Goal: Check status

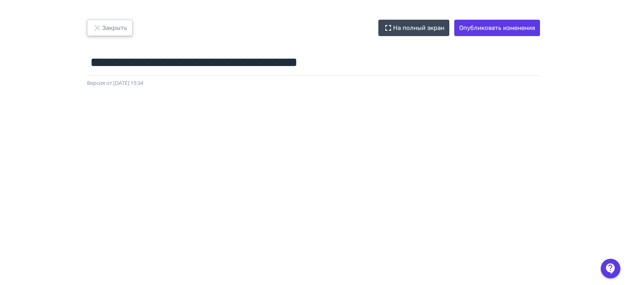
click at [100, 27] on icon "button" at bounding box center [97, 28] width 10 height 10
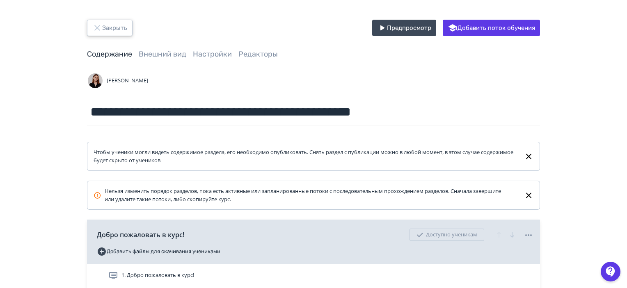
click at [96, 26] on icon "button" at bounding box center [97, 28] width 10 height 10
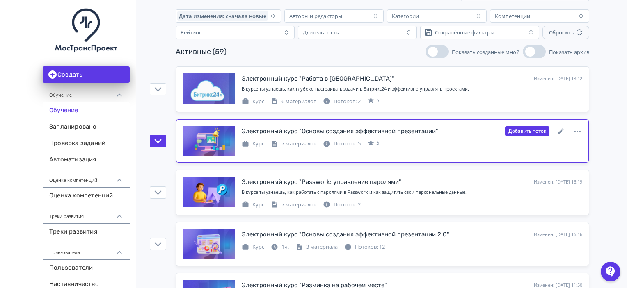
scroll to position [82, 0]
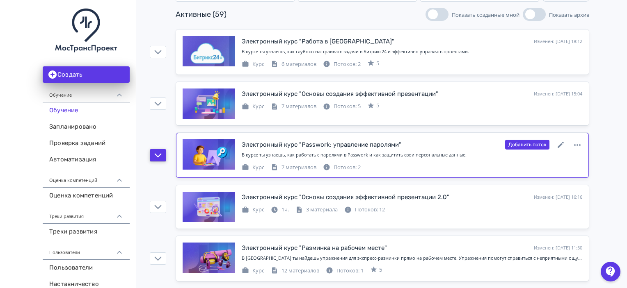
click at [164, 153] on button "button" at bounding box center [158, 155] width 16 height 12
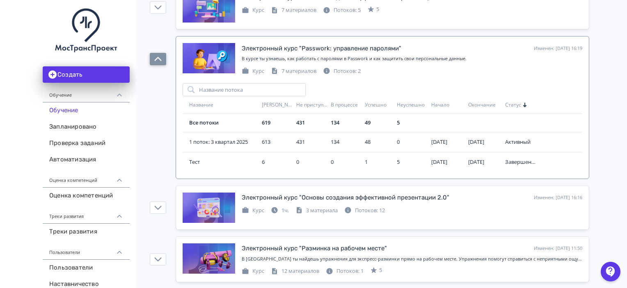
scroll to position [164, 0]
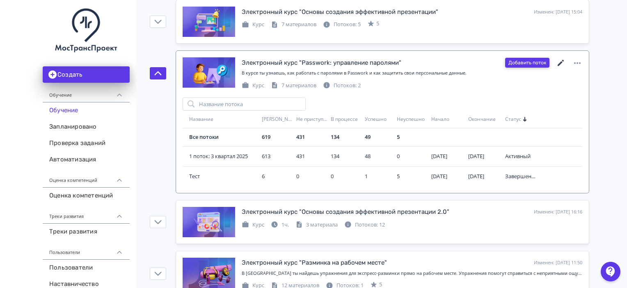
drag, startPoint x: 558, startPoint y: 60, endPoint x: 543, endPoint y: 62, distance: 15.3
click at [558, 59] on icon at bounding box center [561, 63] width 10 height 10
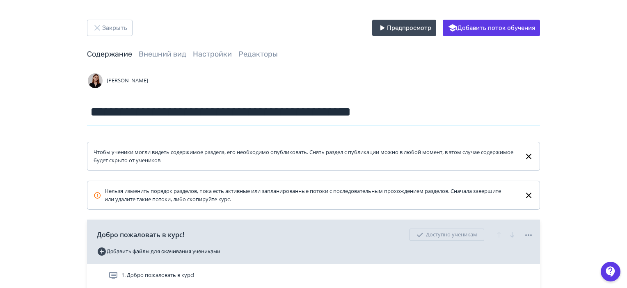
click at [292, 120] on input "**********" at bounding box center [313, 112] width 453 height 27
click at [98, 27] on icon "button" at bounding box center [96, 27] width 5 height 5
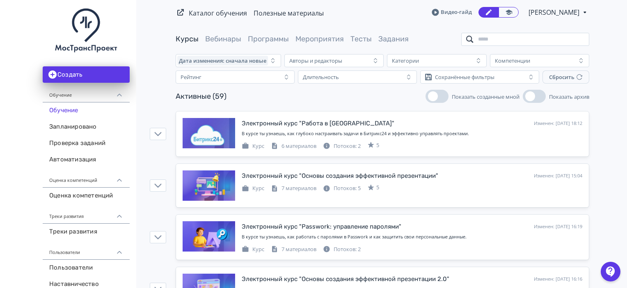
click at [511, 39] on input "search" at bounding box center [525, 39] width 128 height 13
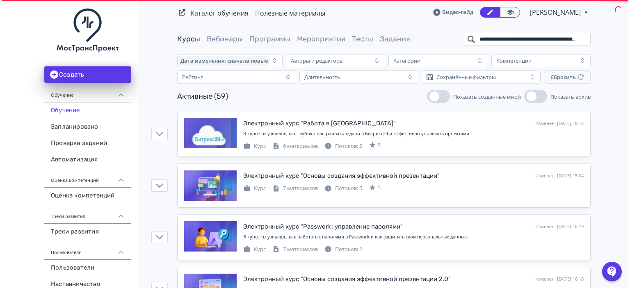
scroll to position [0, 42]
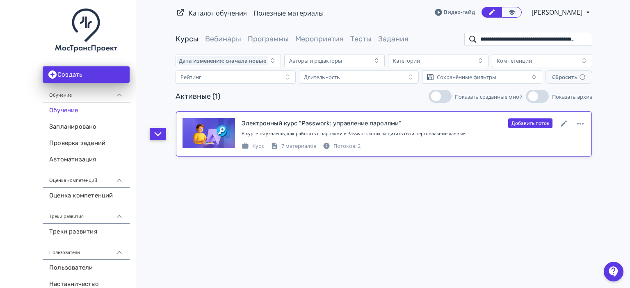
type input "**********"
click at [156, 136] on icon "button" at bounding box center [157, 133] width 7 height 7
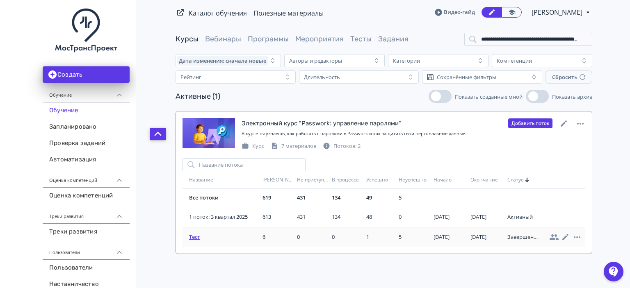
click at [194, 234] on span "Тест" at bounding box center [224, 237] width 70 height 8
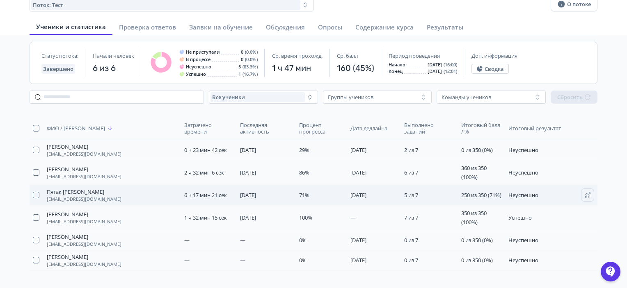
scroll to position [82, 0]
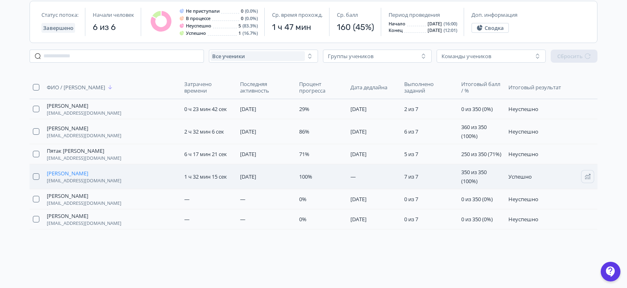
click at [77, 177] on span "[PERSON_NAME]" at bounding box center [67, 173] width 41 height 7
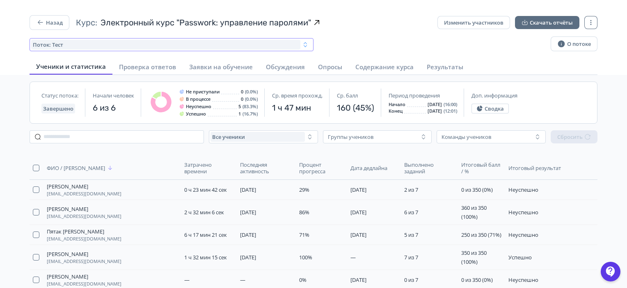
scroll to position [0, 0]
click at [51, 27] on button "Назад" at bounding box center [50, 23] width 40 height 15
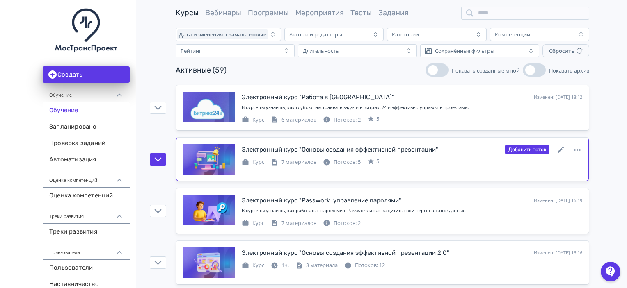
scroll to position [41, 0]
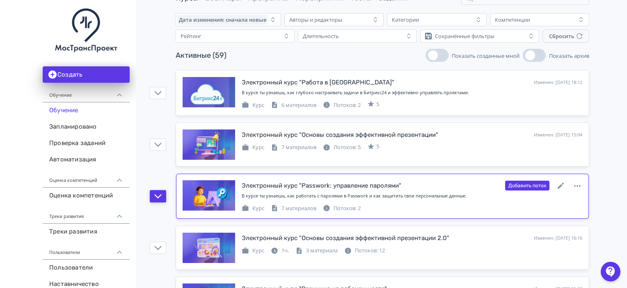
click at [158, 197] on icon "button" at bounding box center [158, 196] width 7 height 4
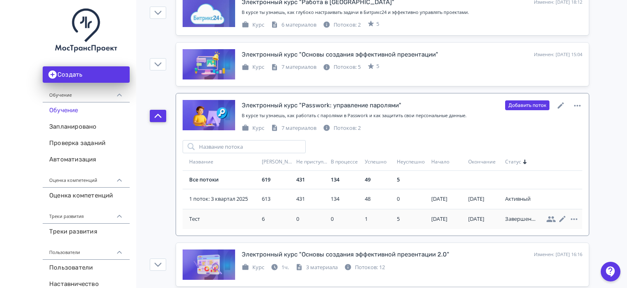
scroll to position [123, 0]
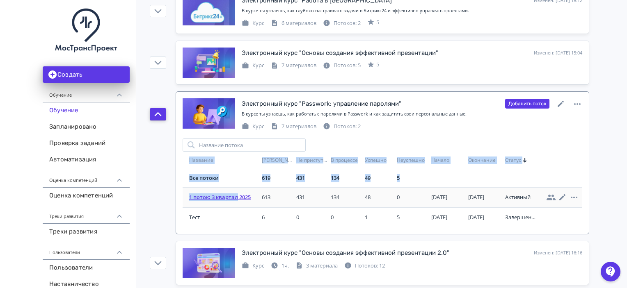
drag, startPoint x: 176, startPoint y: 196, endPoint x: 238, endPoint y: 201, distance: 61.6
click at [238, 201] on div "Название потока Название Учеников Не приступали В процессе Успешно Неуспешно На…" at bounding box center [382, 185] width 413 height 97
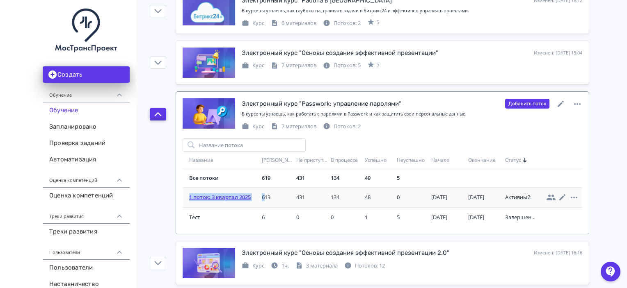
drag, startPoint x: 266, startPoint y: 196, endPoint x: 189, endPoint y: 196, distance: 77.5
click at [189, 196] on tr "1 поток: 3 квартал 2025 613 431 134 48 0 [DATE] [DATE] Активный" at bounding box center [381, 197] width 399 height 20
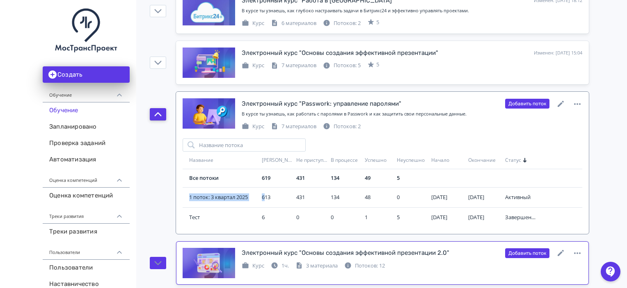
copy tr "1 поток: 3 квартал 2025 6"
